Goal: Information Seeking & Learning: Learn about a topic

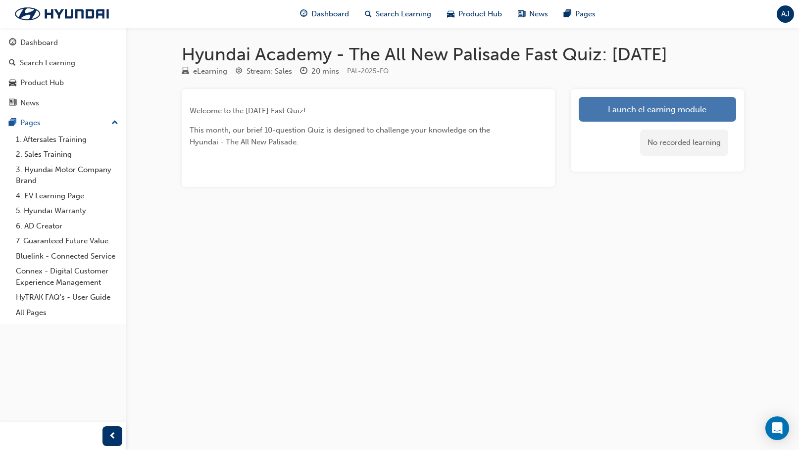
click at [698, 109] on link "Launch eLearning module" at bounding box center [656, 109] width 157 height 25
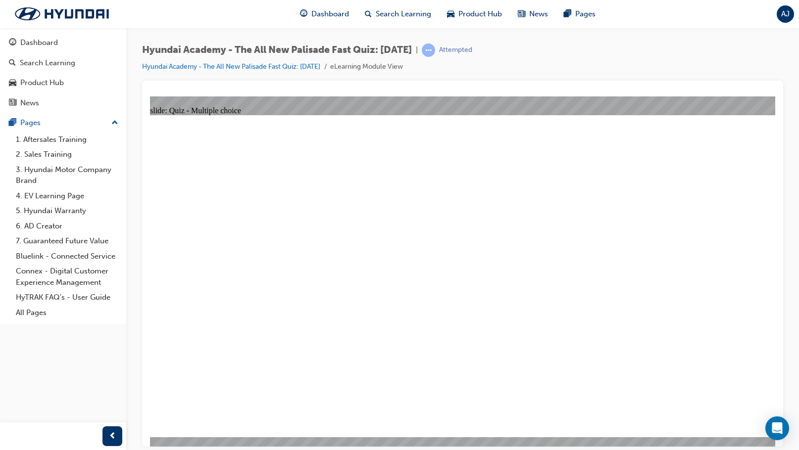
radio input "true"
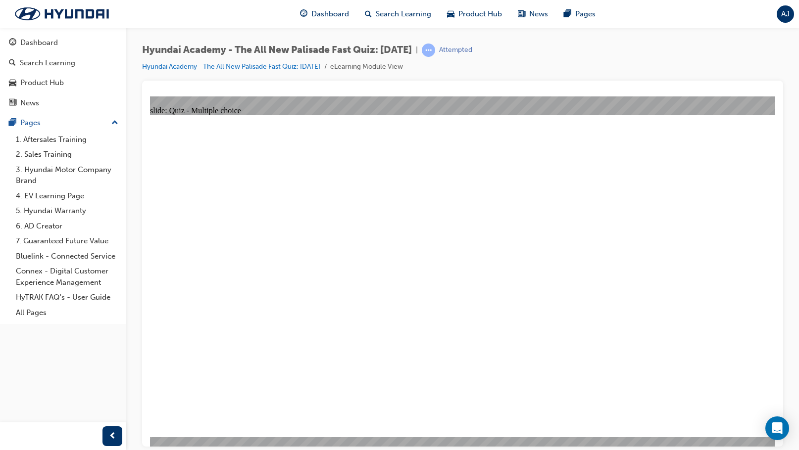
drag, startPoint x: 531, startPoint y: 324, endPoint x: 732, endPoint y: 333, distance: 201.1
radio input "true"
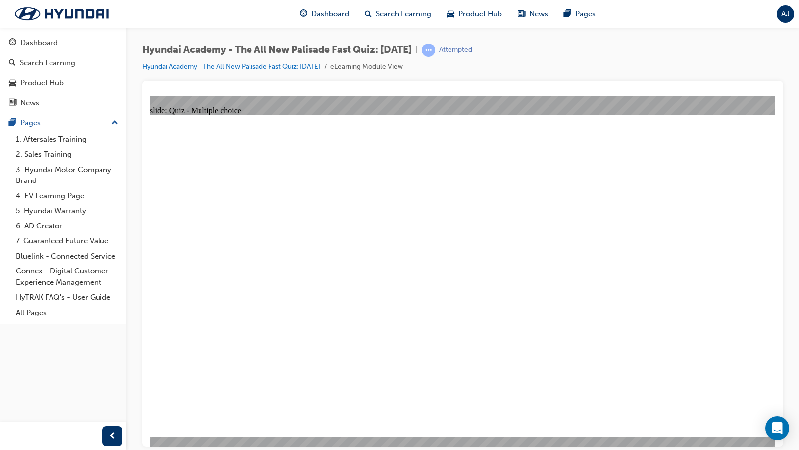
radio input "true"
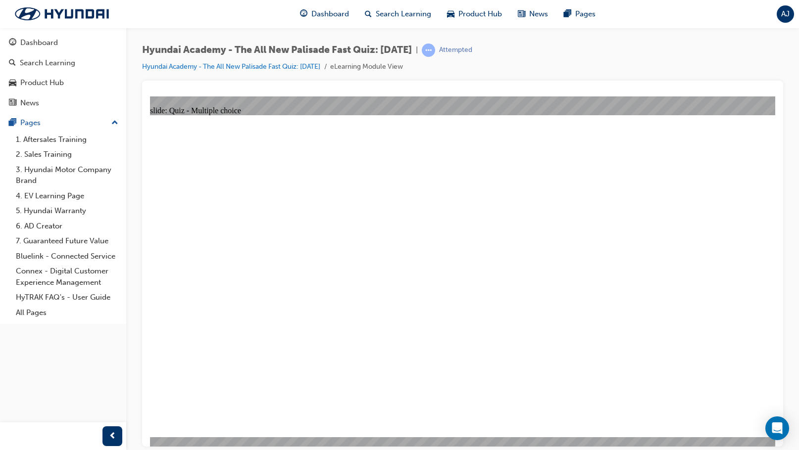
checkbox input "true"
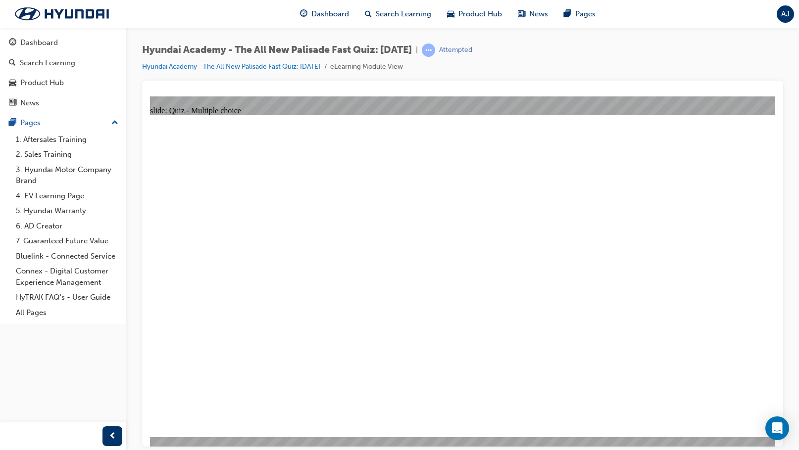
radio input "true"
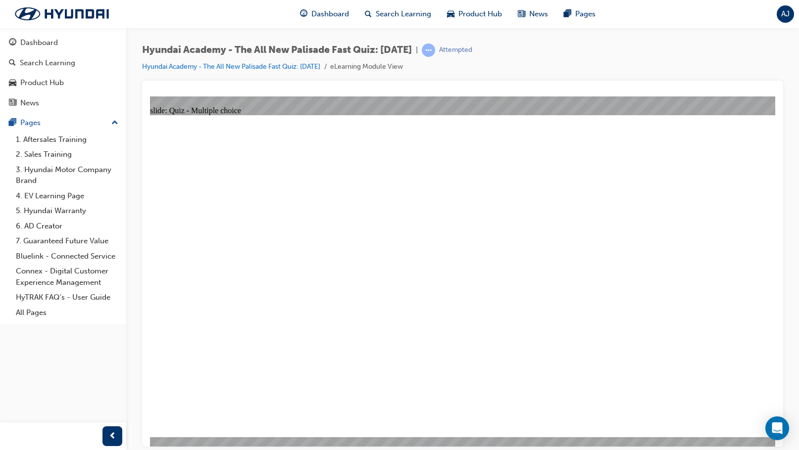
checkbox input "true"
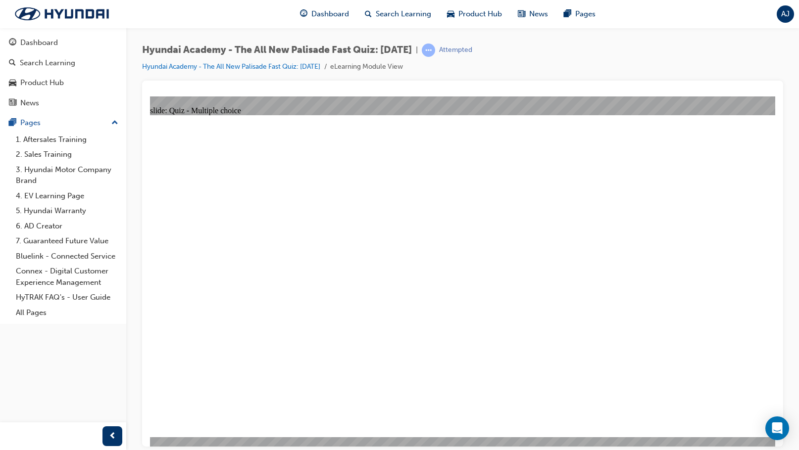
checkbox input "true"
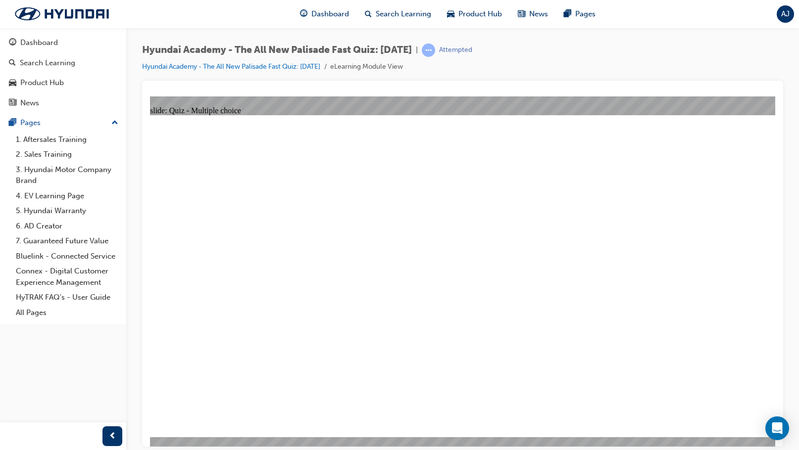
radio input "true"
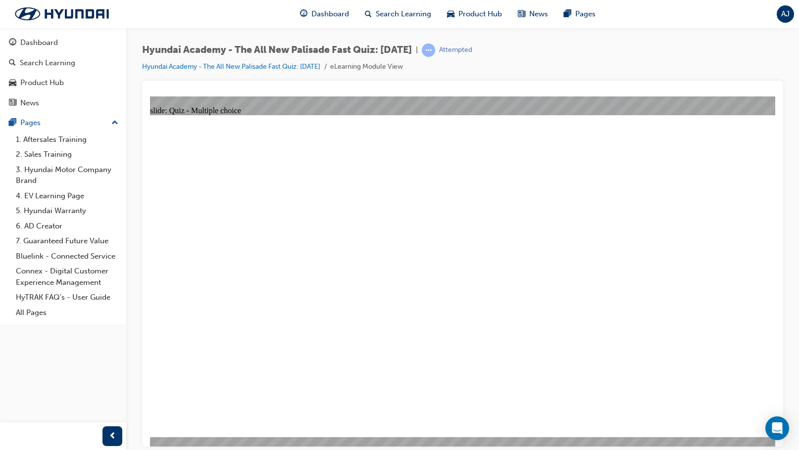
radio input "true"
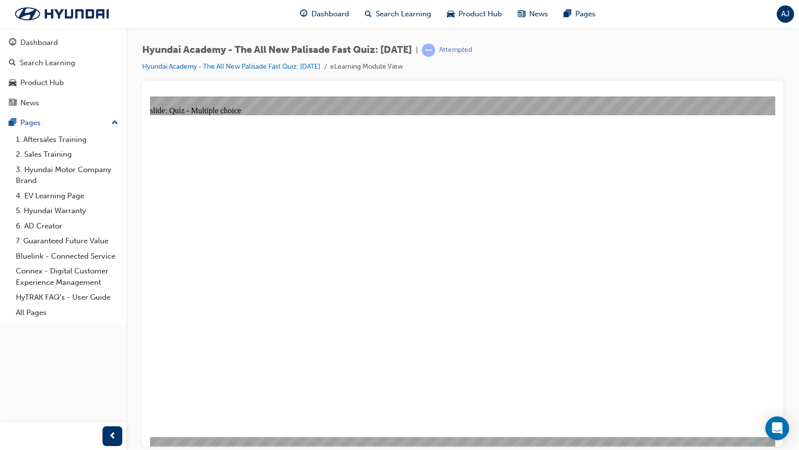
radio input "true"
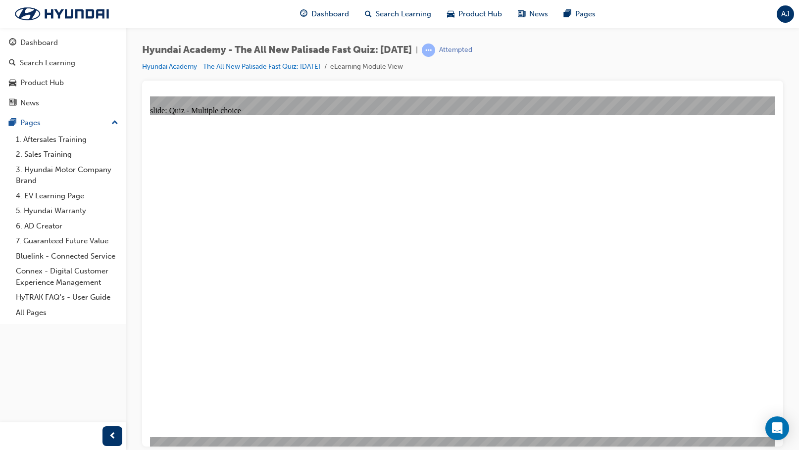
radio input "true"
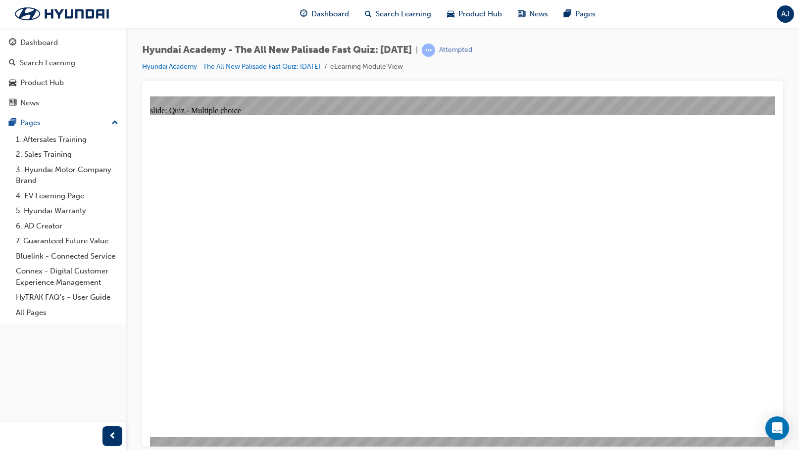
radio input "true"
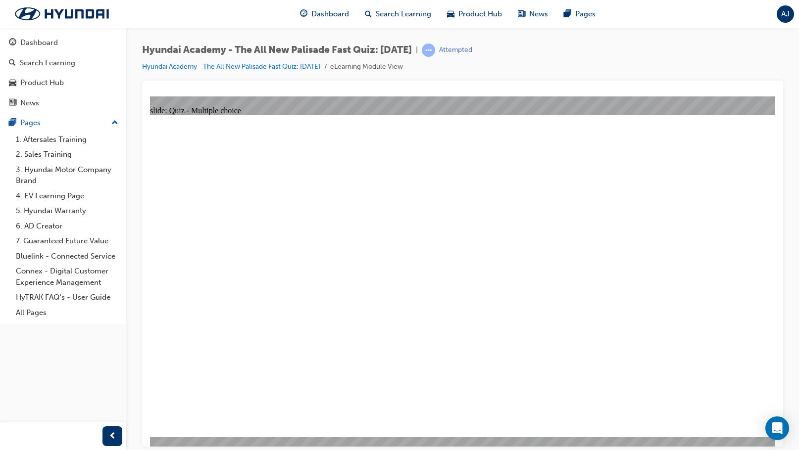
checkbox input "true"
radio input "true"
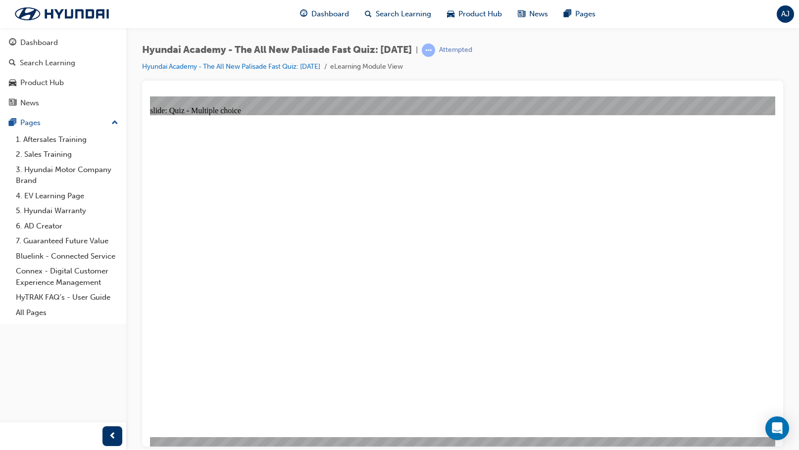
radio input "true"
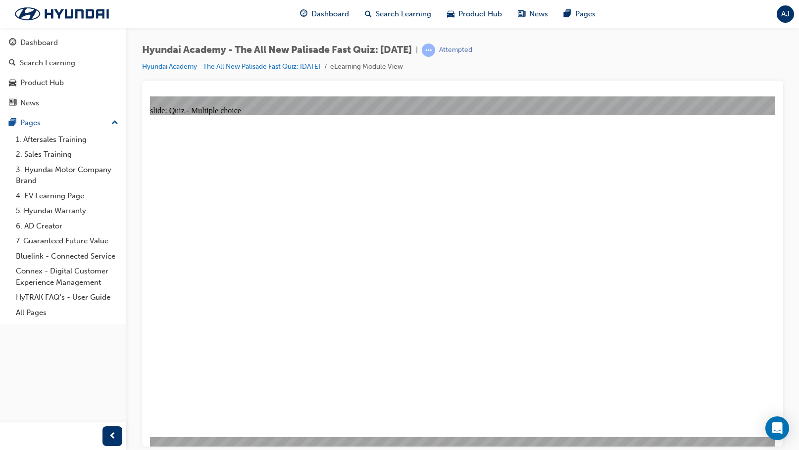
checkbox input "true"
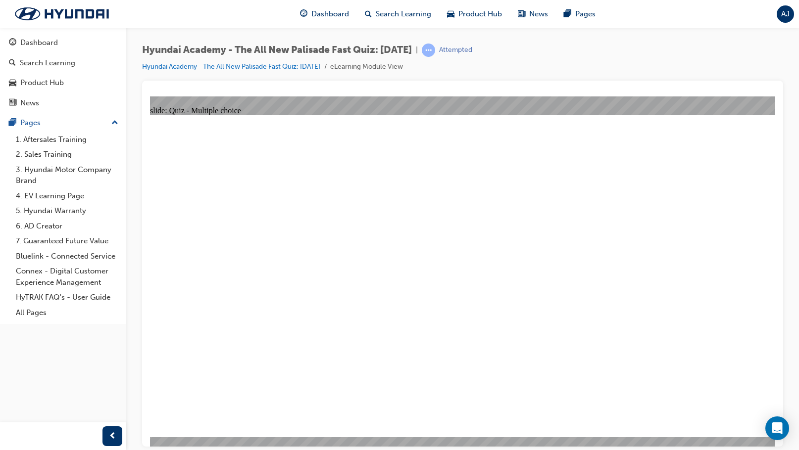
checkbox input "true"
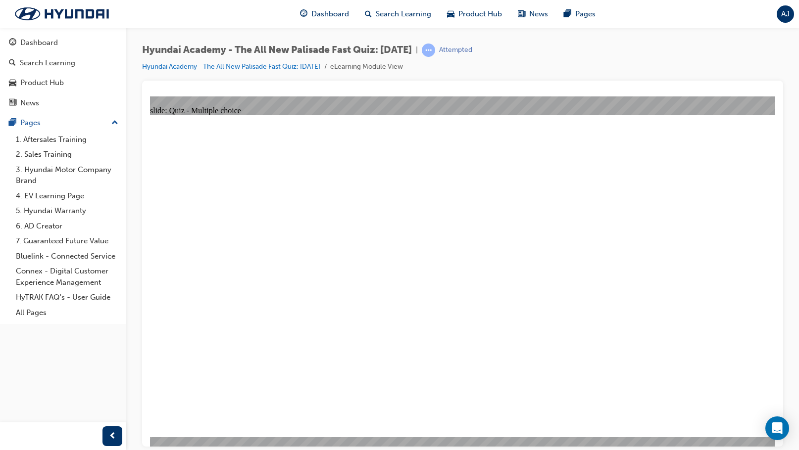
radio input "true"
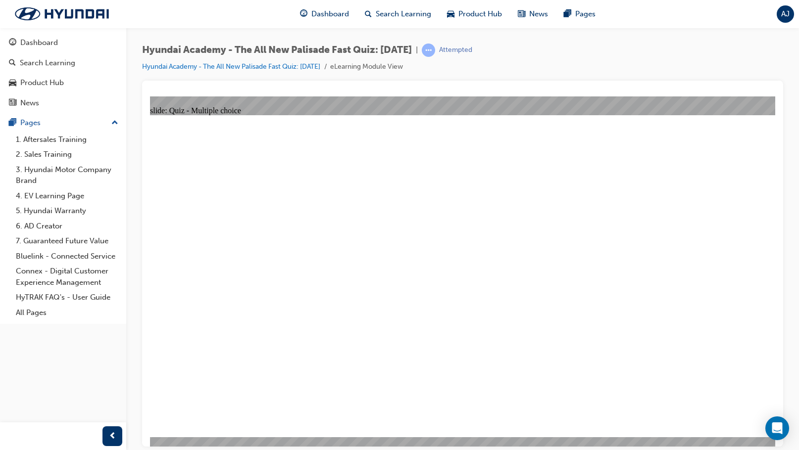
radio input "true"
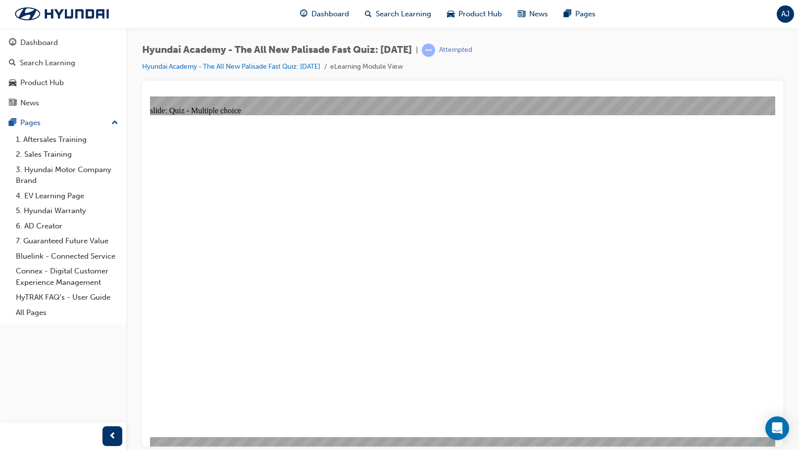
radio input "true"
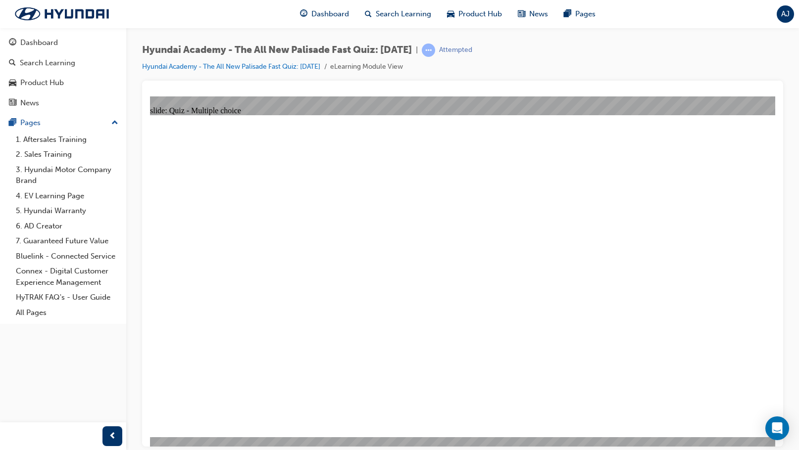
radio input "true"
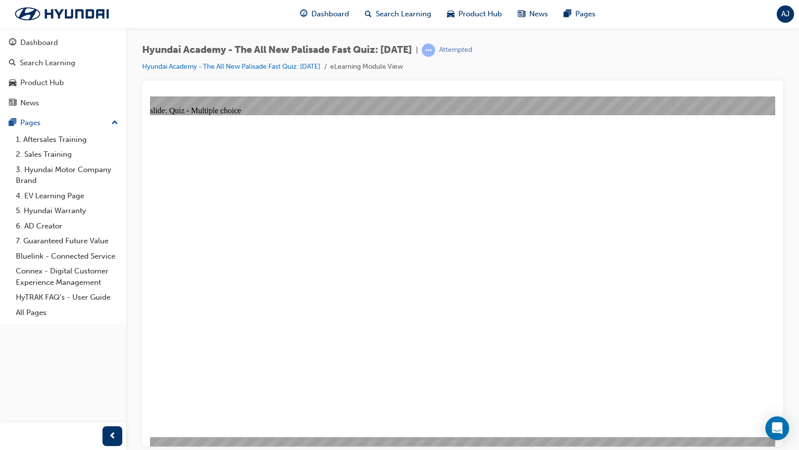
radio input "true"
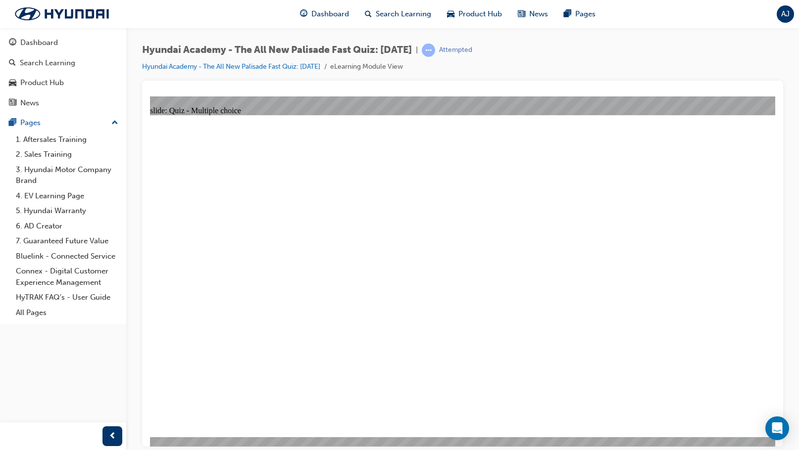
checkbox input "true"
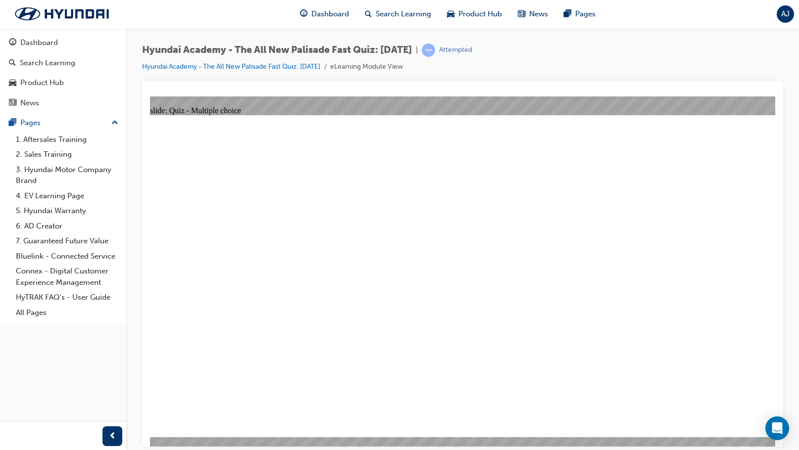
radio input "true"
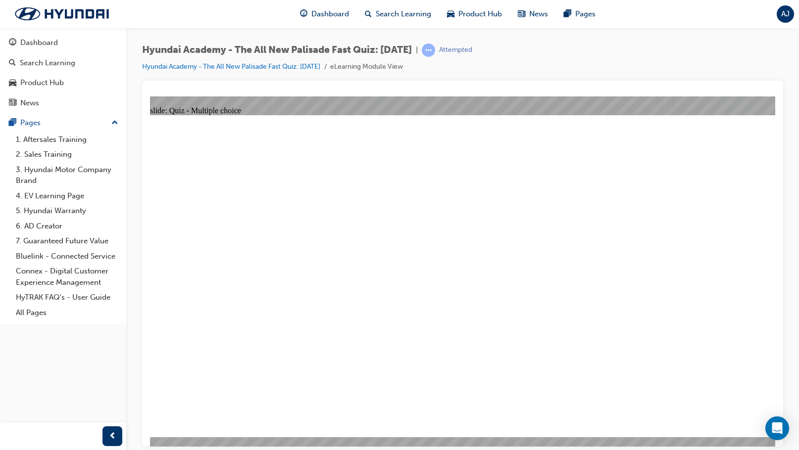
checkbox input "true"
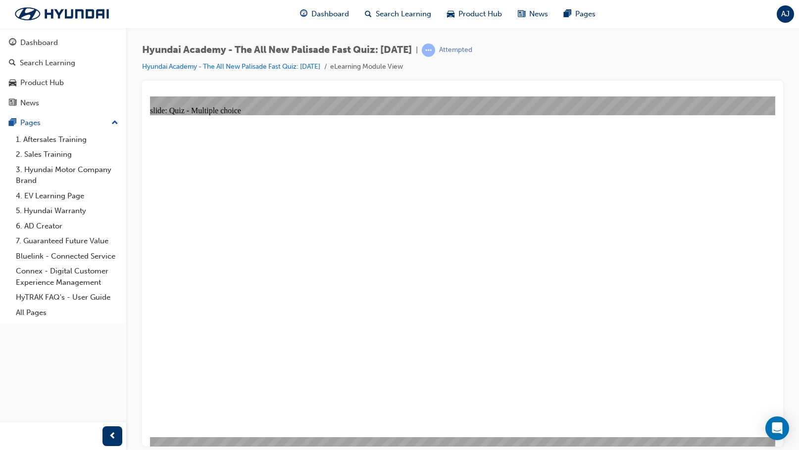
checkbox input "true"
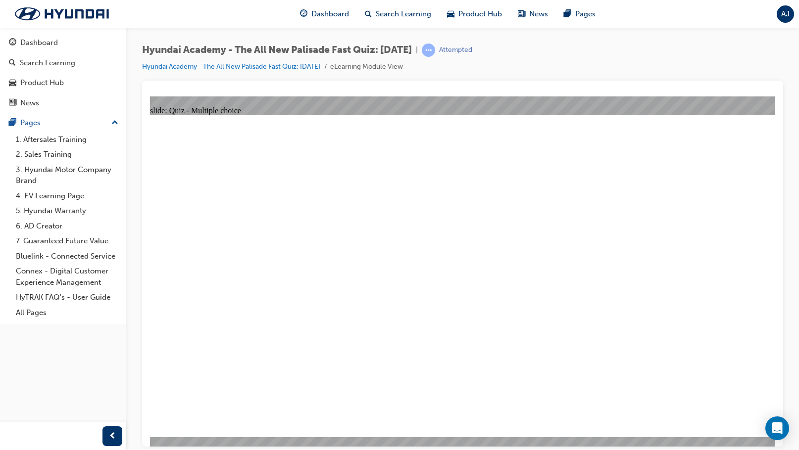
drag, startPoint x: 432, startPoint y: 378, endPoint x: 582, endPoint y: 391, distance: 150.0
checkbox input "true"
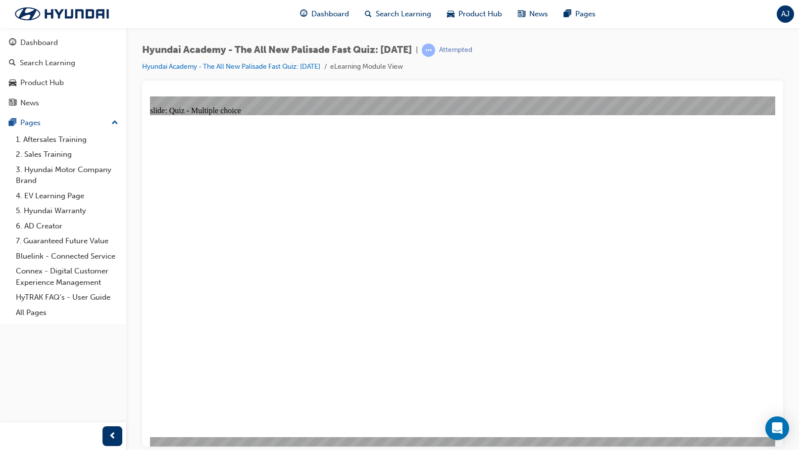
radio input "true"
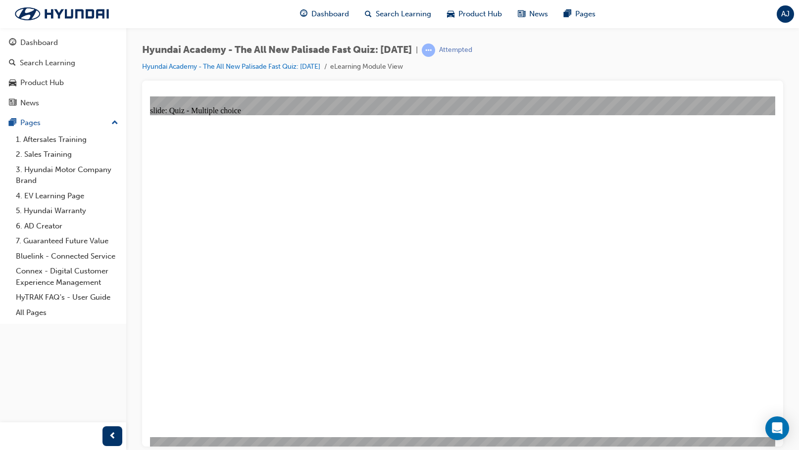
radio input "true"
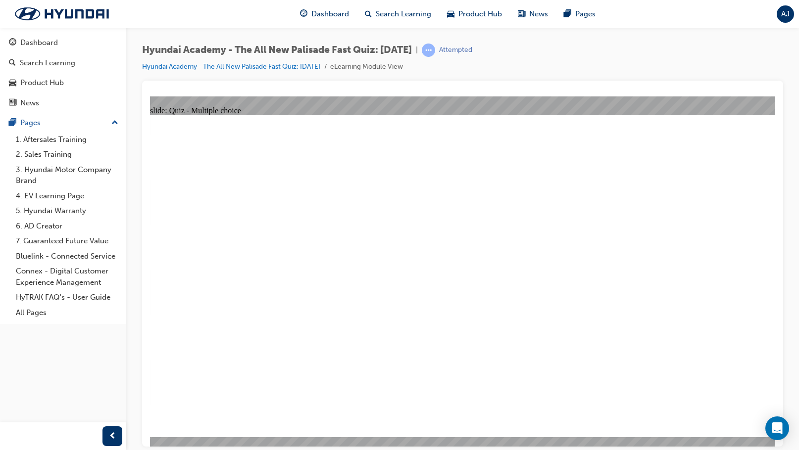
radio input "true"
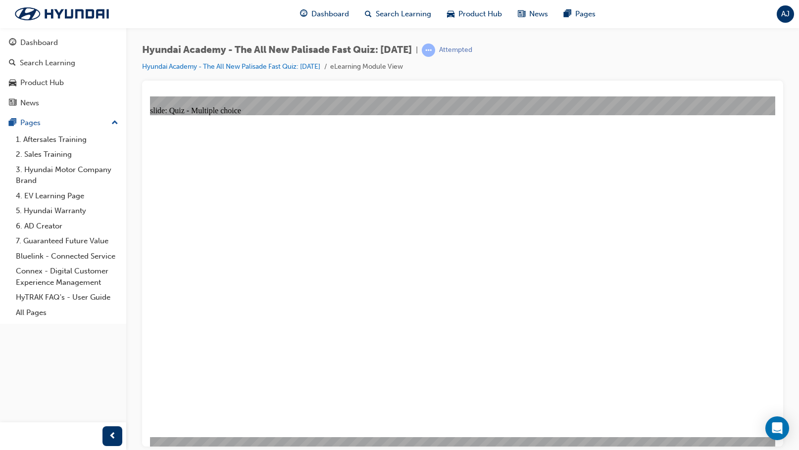
radio input "true"
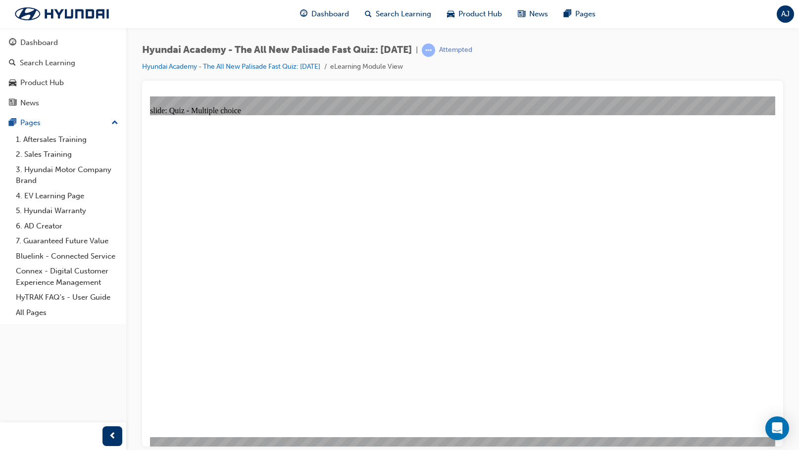
checkbox input "true"
radio input "true"
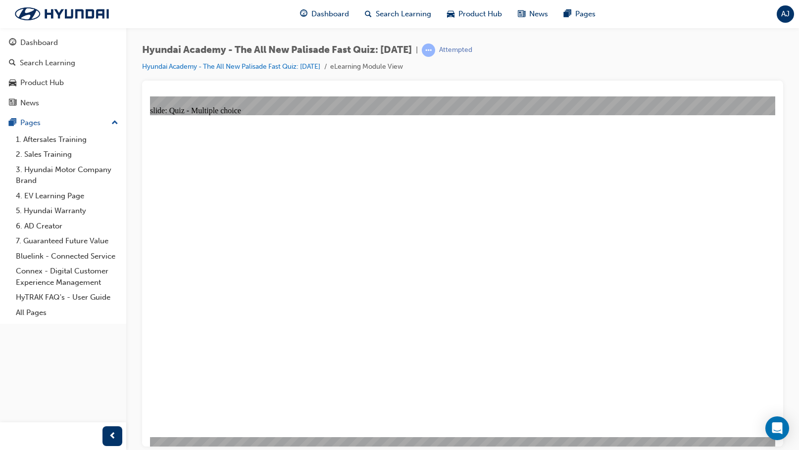
radio input "true"
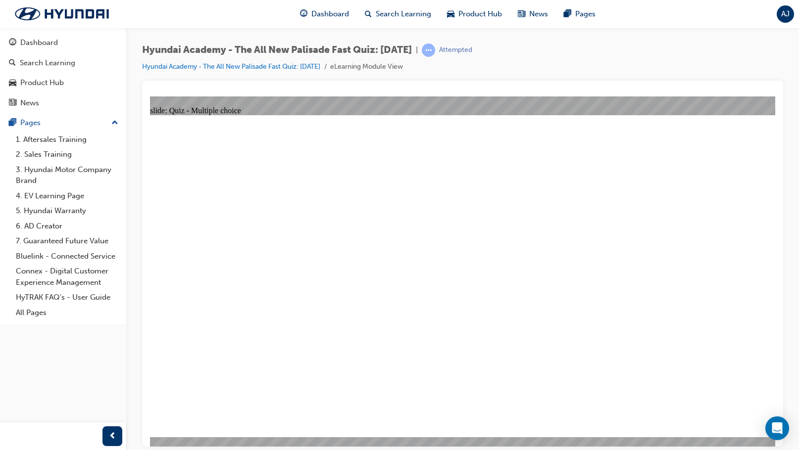
checkbox input "true"
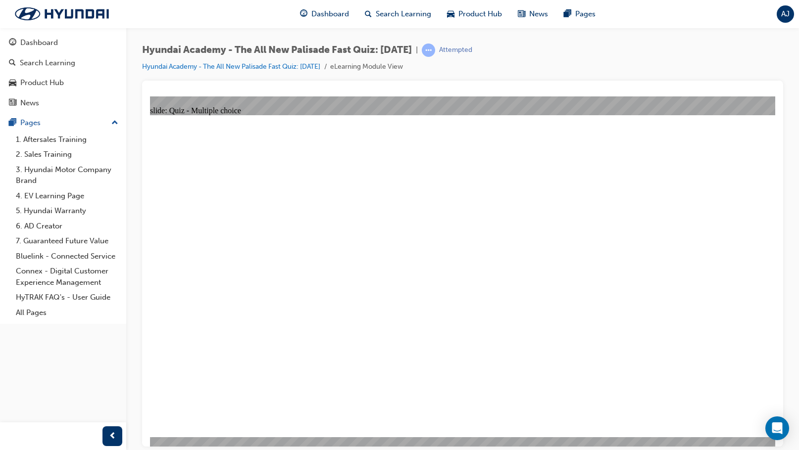
checkbox input "true"
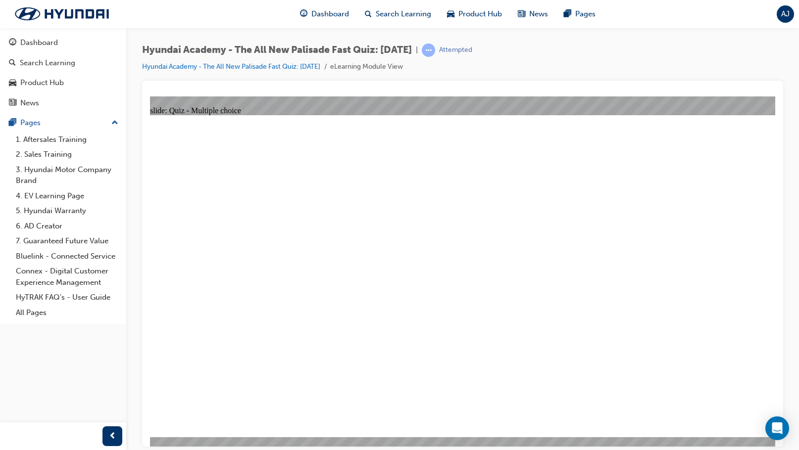
radio input "true"
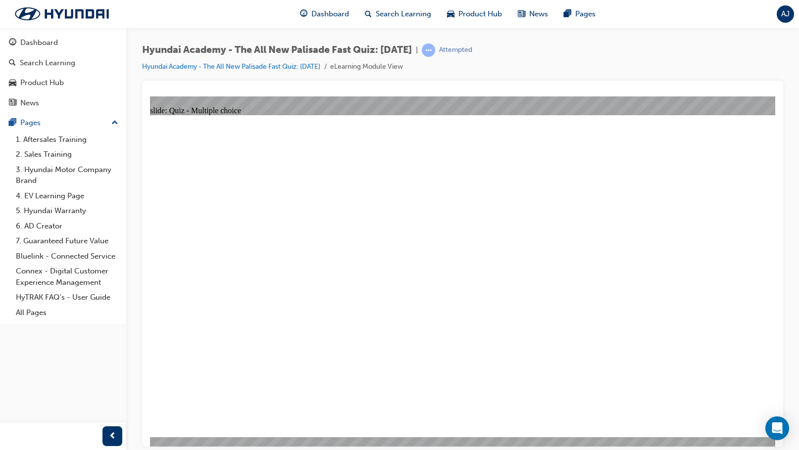
radio input "true"
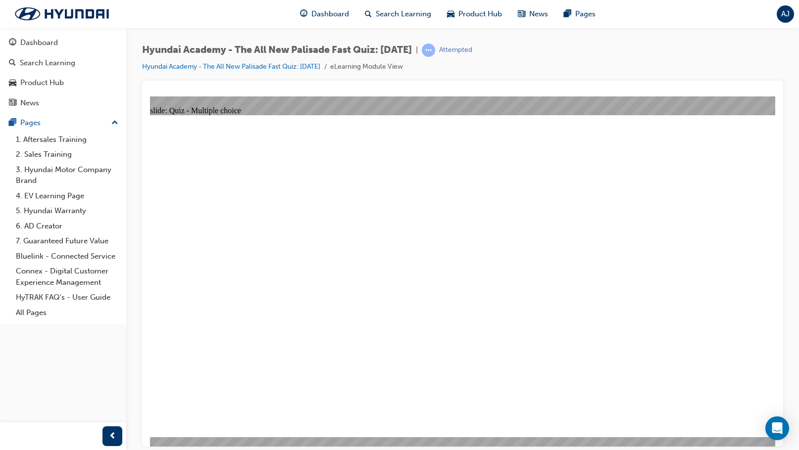
radio input "true"
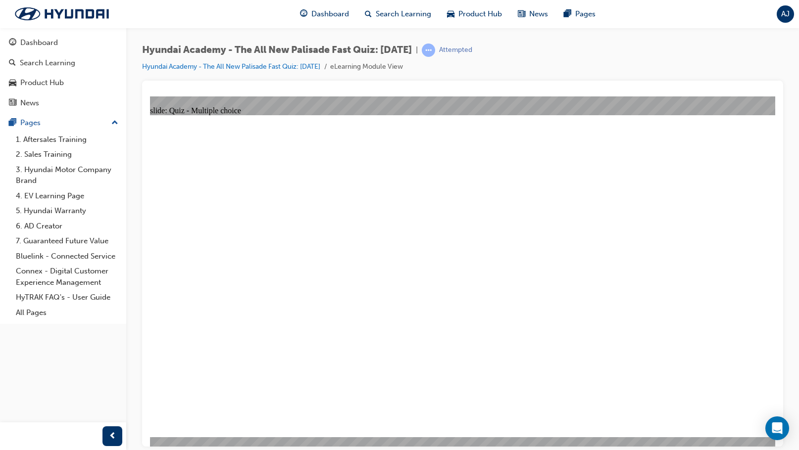
radio input "true"
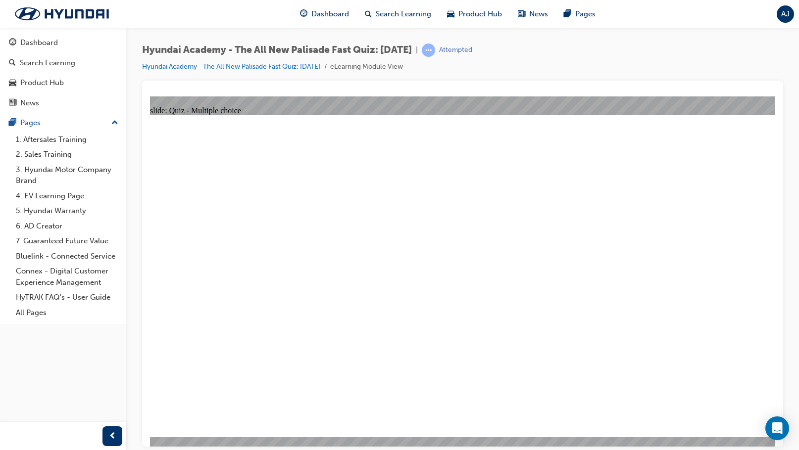
checkbox input "true"
drag, startPoint x: 313, startPoint y: 387, endPoint x: 311, endPoint y: 397, distance: 10.0
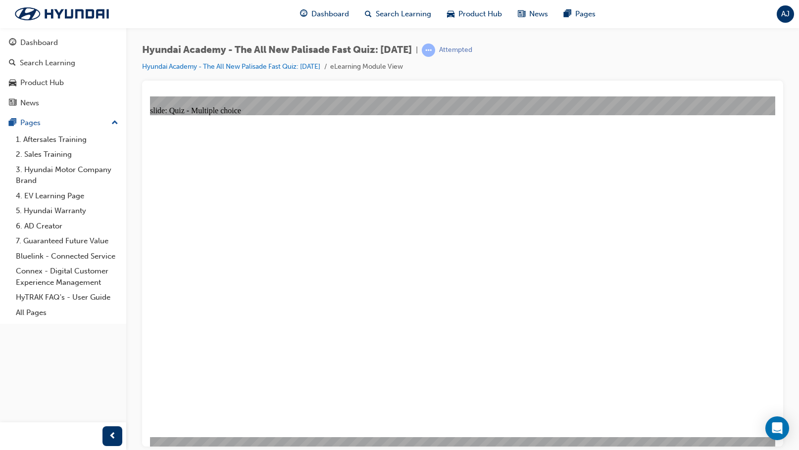
radio input "true"
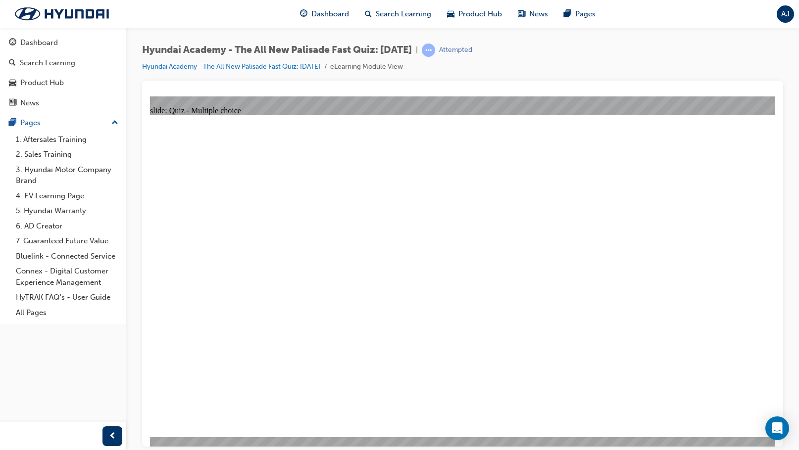
radio input "true"
drag, startPoint x: 486, startPoint y: 271, endPoint x: 473, endPoint y: 289, distance: 23.1
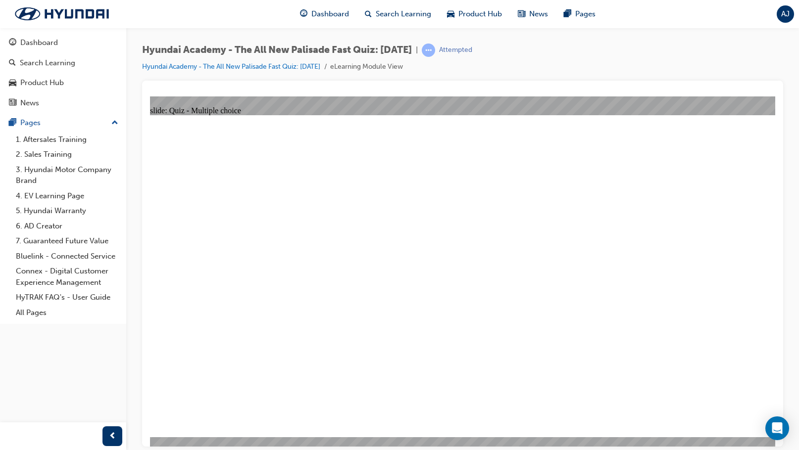
checkbox input "true"
drag, startPoint x: 419, startPoint y: 358, endPoint x: 422, endPoint y: 362, distance: 5.4
checkbox input "true"
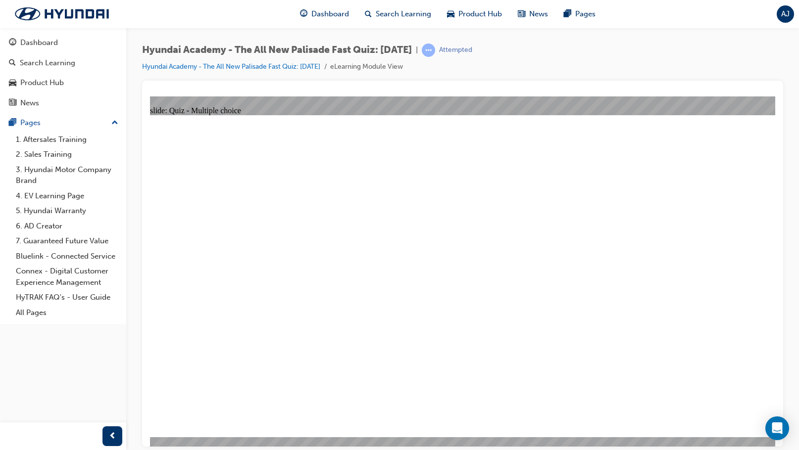
checkbox input "true"
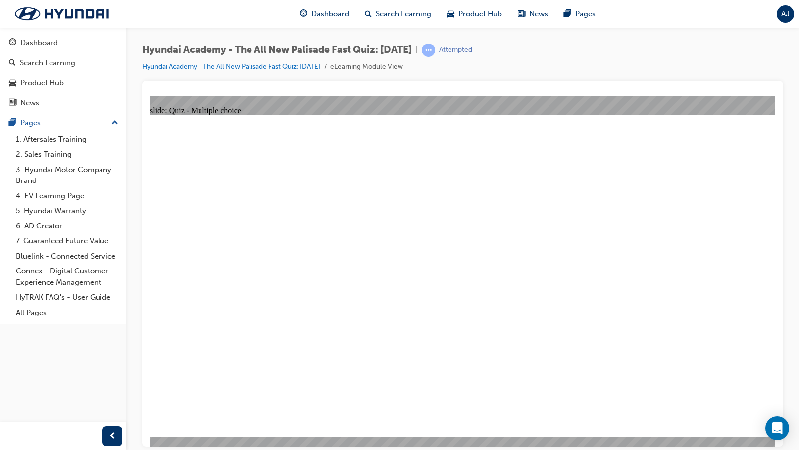
radio input "true"
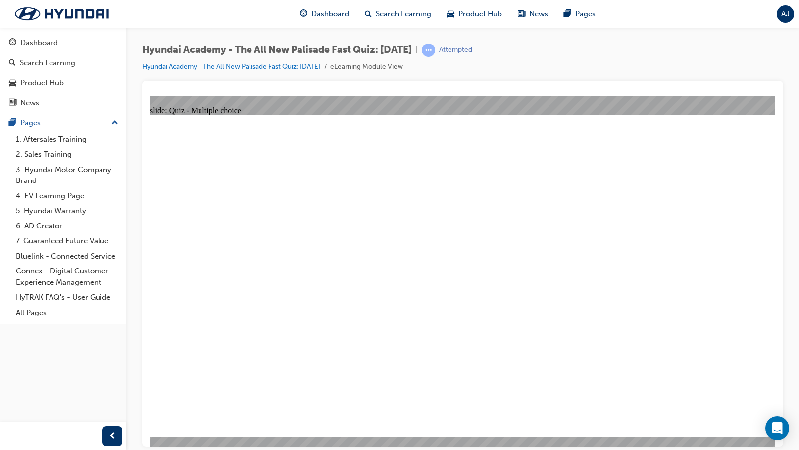
radio input "true"
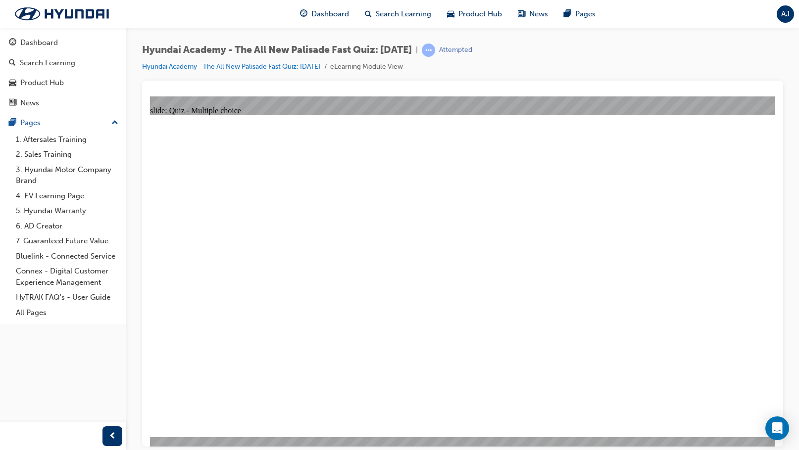
radio input "true"
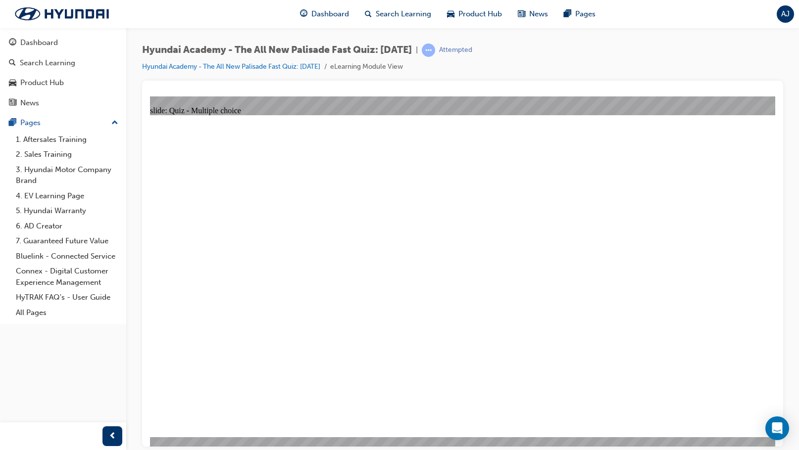
radio input "true"
drag, startPoint x: 433, startPoint y: 331, endPoint x: 312, endPoint y: 405, distance: 141.5
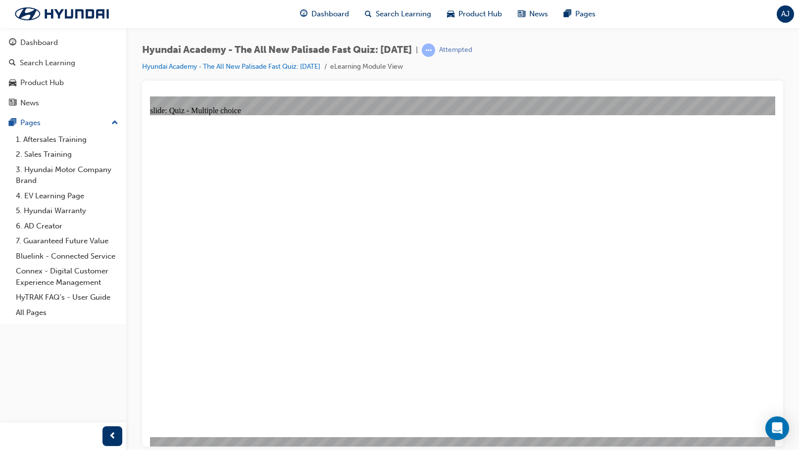
radio input "true"
checkbox input "true"
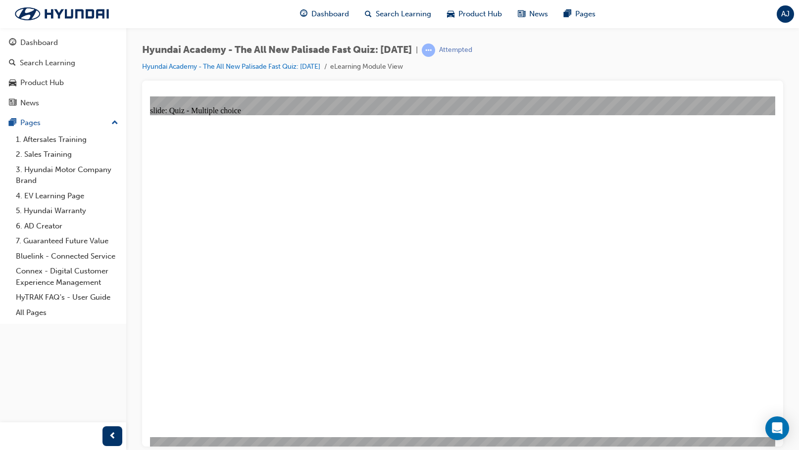
radio input "true"
drag, startPoint x: 467, startPoint y: 339, endPoint x: 464, endPoint y: 332, distance: 8.0
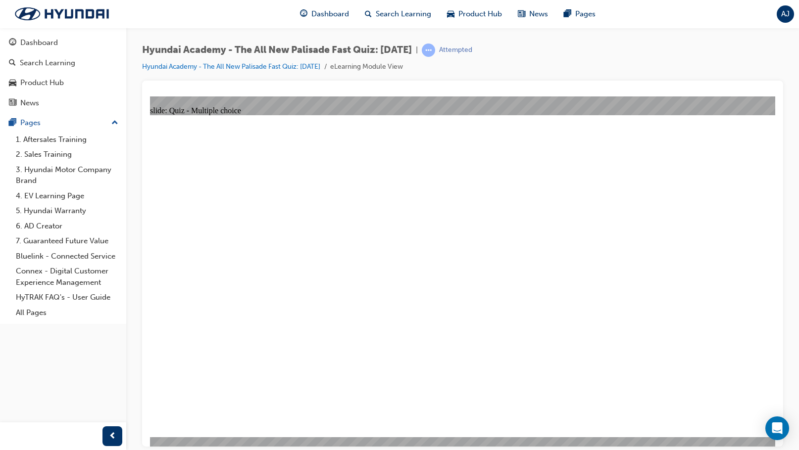
radio input "true"
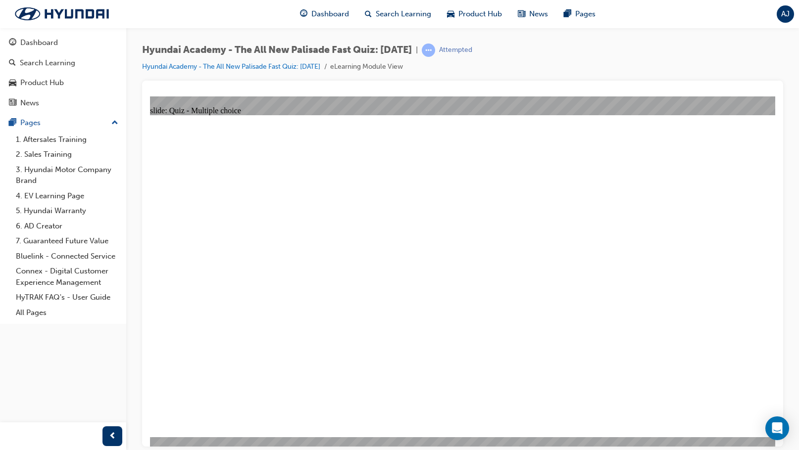
checkbox input "true"
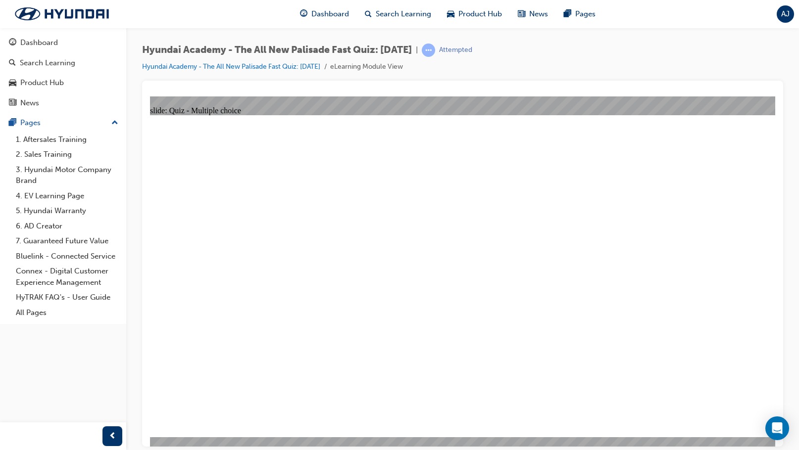
checkbox input "true"
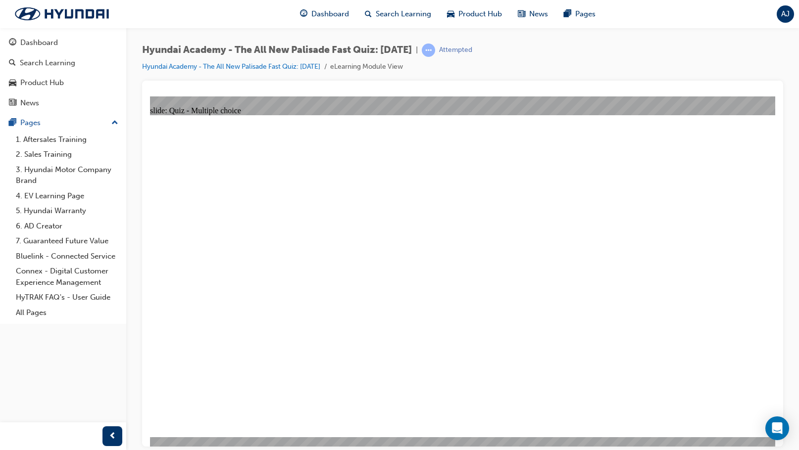
checkbox input "true"
radio input "true"
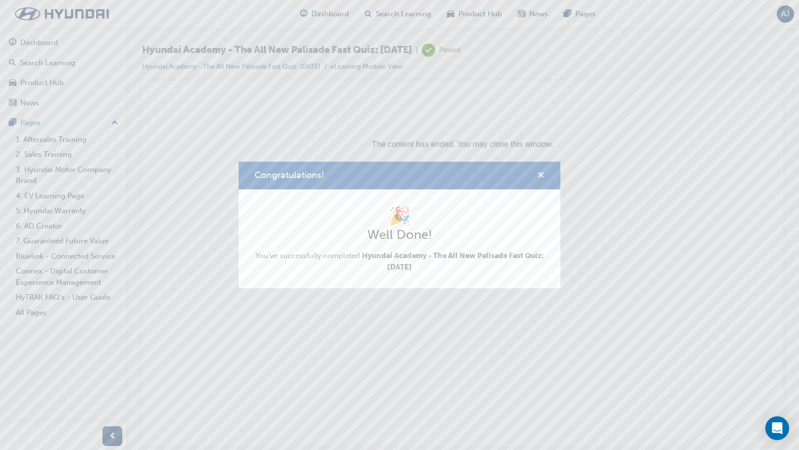
click at [540, 174] on span "cross-icon" at bounding box center [540, 176] width 7 height 9
